Goal: Information Seeking & Learning: Understand process/instructions

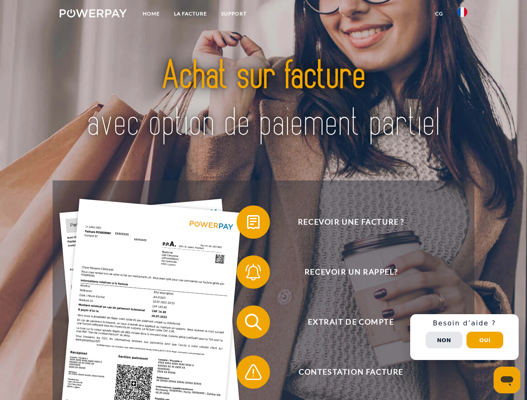
click at [93, 15] on img at bounding box center [93, 13] width 67 height 8
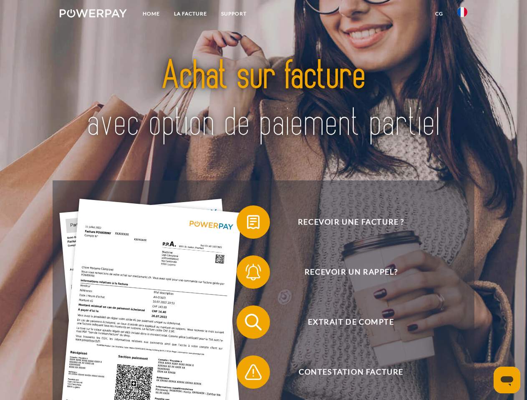
click at [462, 15] on img at bounding box center [462, 12] width 10 height 10
click at [439, 14] on link "CG" at bounding box center [439, 13] width 22 height 15
click at [247, 224] on span at bounding box center [241, 222] width 42 height 42
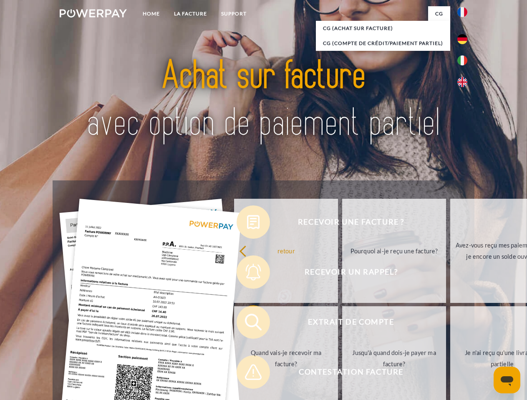
click at [247, 274] on div "Recevoir une facture ? Recevoir un rappel? Extrait de compte retour" at bounding box center [263, 348] width 421 height 334
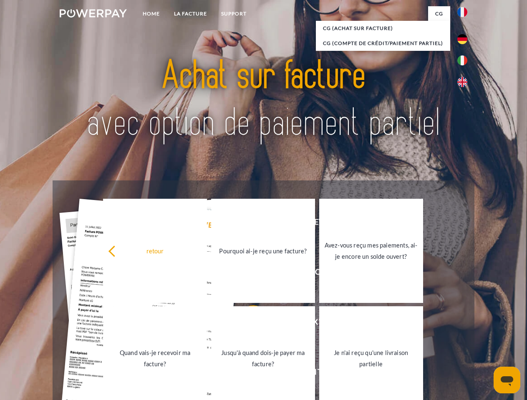
click at [247, 324] on link "Jusqu'à quand dois-je payer ma facture?" at bounding box center [263, 359] width 104 height 104
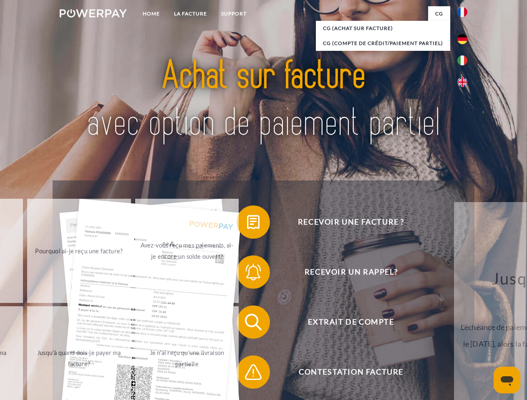
click at [247, 374] on span at bounding box center [241, 373] width 42 height 42
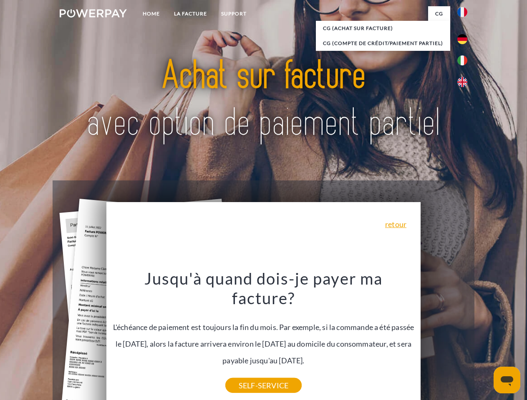
click at [464, 337] on div "Recevoir une facture ? Recevoir un rappel? Extrait de compte retour" at bounding box center [263, 348] width 421 height 334
click at [444, 339] on span "Extrait de compte" at bounding box center [351, 322] width 204 height 33
click at [485, 340] on header "Home LA FACTURE Support" at bounding box center [263, 288] width 527 height 576
